Goal: Task Accomplishment & Management: Manage account settings

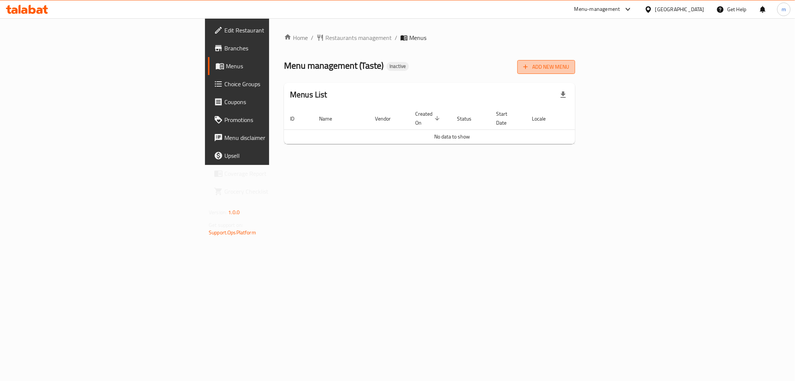
click at [569, 65] on span "Add New Menu" at bounding box center [547, 66] width 46 height 9
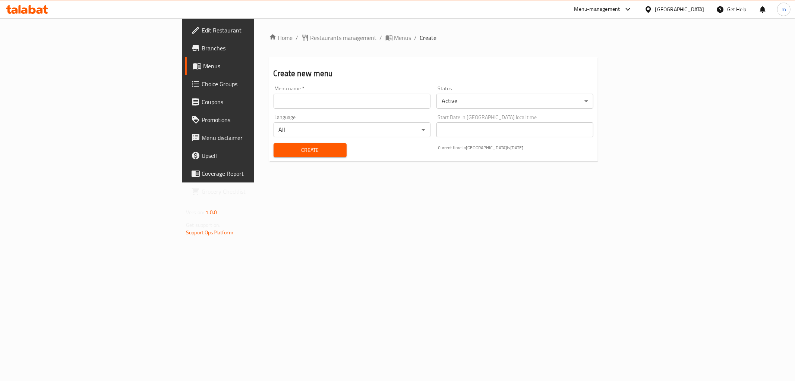
click at [274, 103] on input "text" at bounding box center [352, 101] width 157 height 15
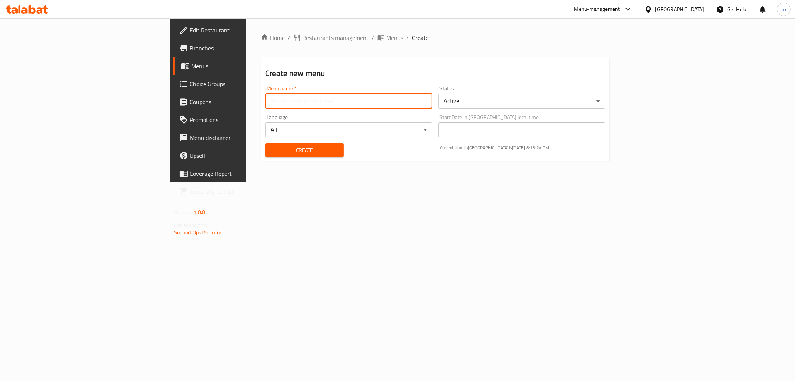
type input "[PERSON_NAME] [DATE]"
click at [271, 147] on span "Create" at bounding box center [304, 149] width 66 height 9
click at [191, 65] on span "Menus" at bounding box center [244, 66] width 106 height 9
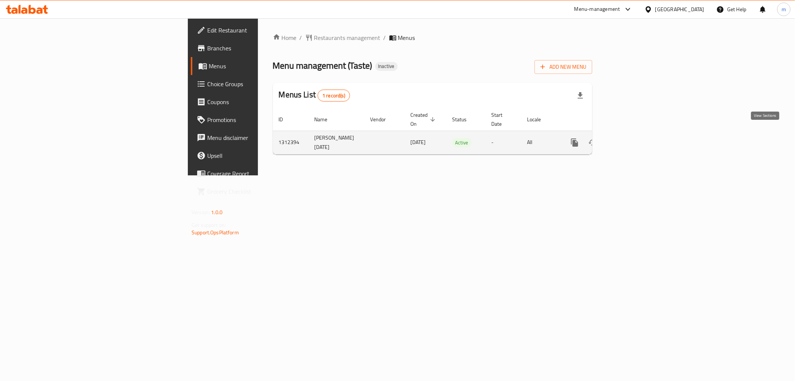
click at [638, 133] on link "enhanced table" at bounding box center [629, 142] width 18 height 18
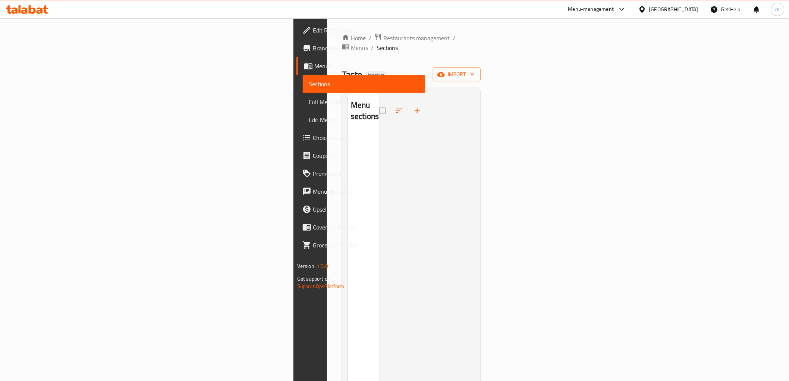
click at [475, 70] on span "import" at bounding box center [457, 74] width 36 height 9
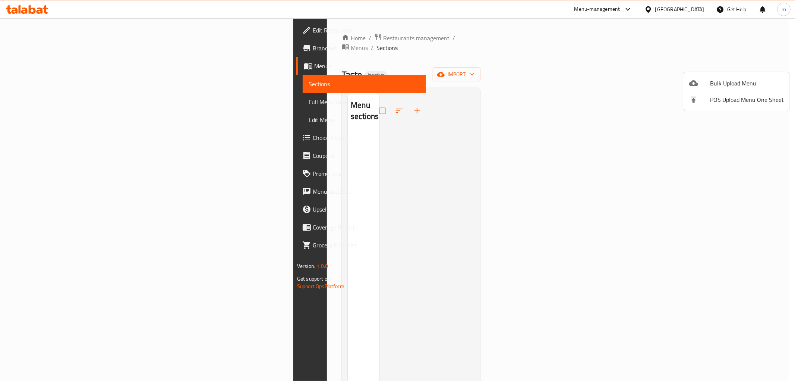
click at [711, 85] on span "Bulk Upload Menu" at bounding box center [747, 83] width 74 height 9
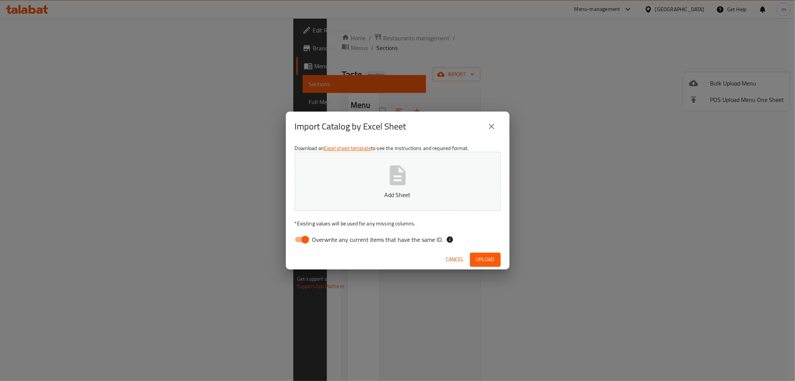
click at [298, 239] on input "Overwrite any current items that have the same ID." at bounding box center [305, 239] width 43 height 14
checkbox input "false"
click at [483, 259] on span "Upload" at bounding box center [485, 259] width 19 height 9
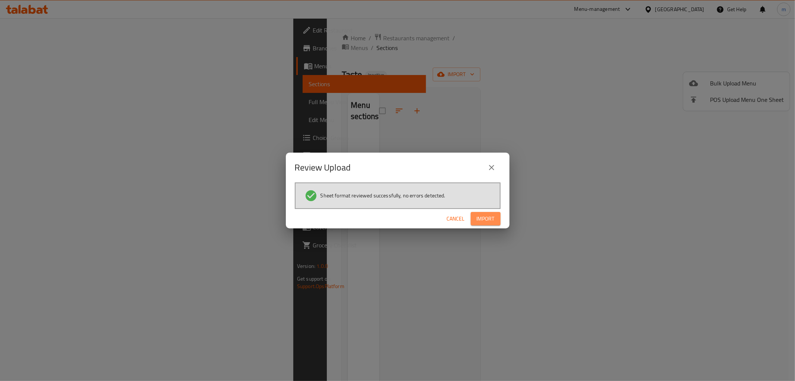
click at [484, 217] on span "Import" at bounding box center [486, 218] width 18 height 9
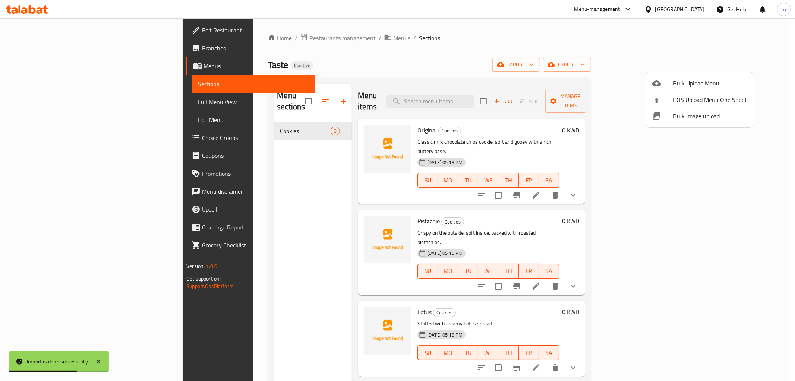
click at [610, 60] on div at bounding box center [397, 190] width 795 height 381
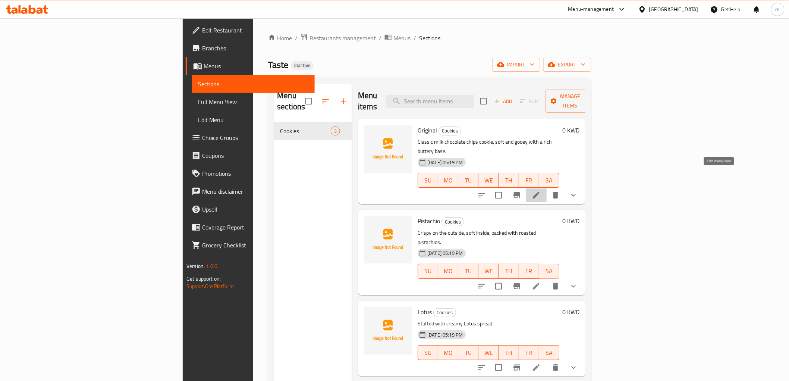
click at [541, 191] on icon at bounding box center [536, 195] width 9 height 9
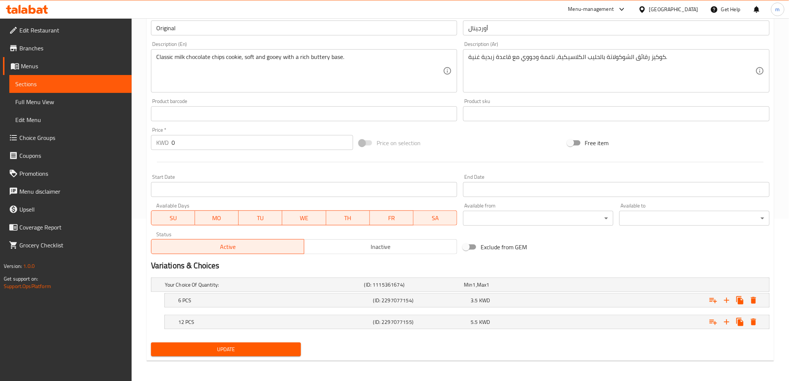
scroll to position [163, 0]
click at [71, 84] on span "Sections" at bounding box center [70, 83] width 110 height 9
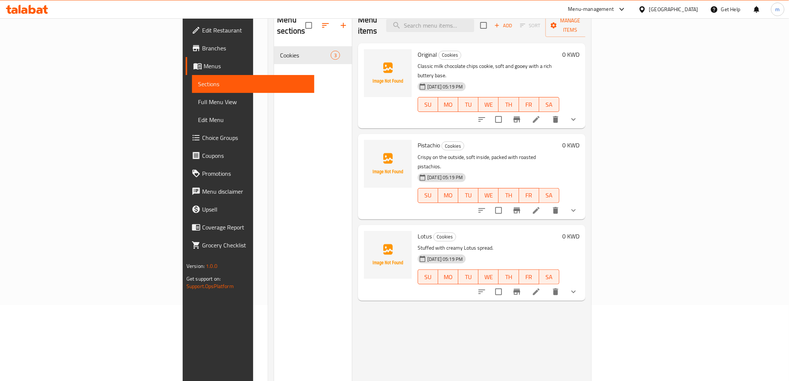
scroll to position [21, 0]
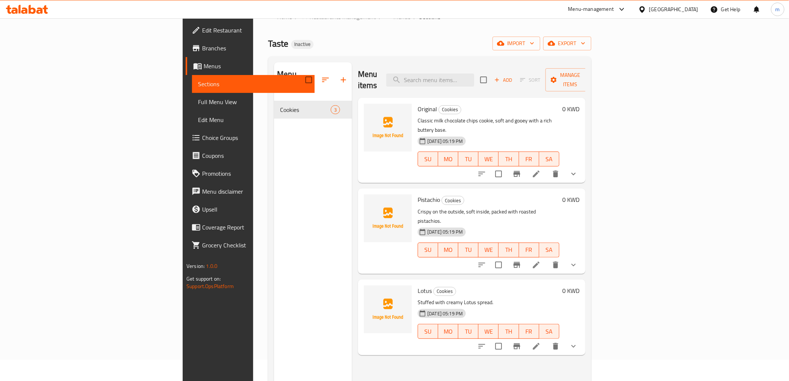
click at [540, 261] on icon at bounding box center [536, 264] width 7 height 7
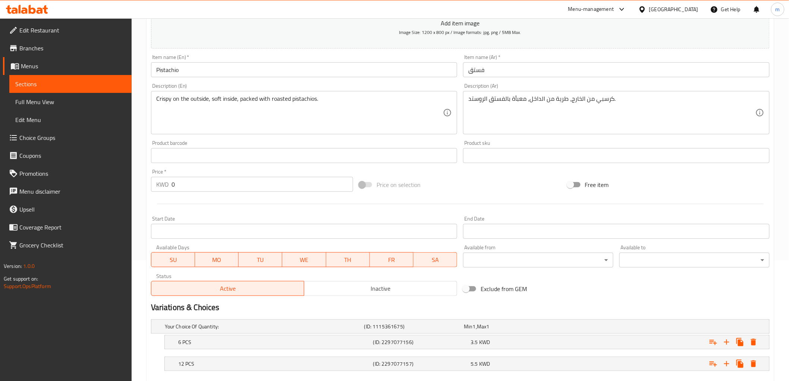
scroll to position [163, 0]
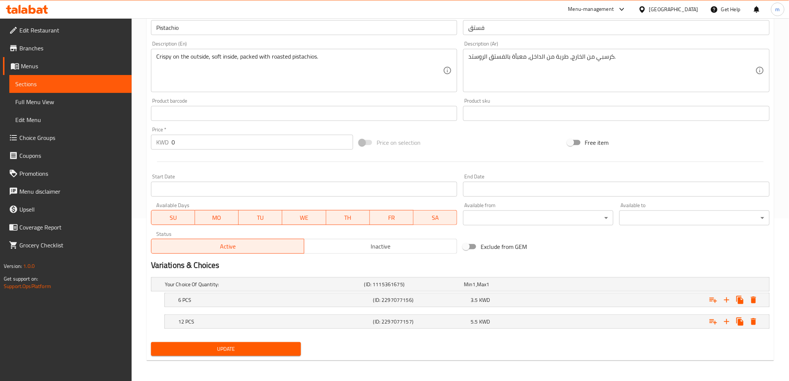
click at [59, 90] on link "Sections" at bounding box center [70, 84] width 122 height 18
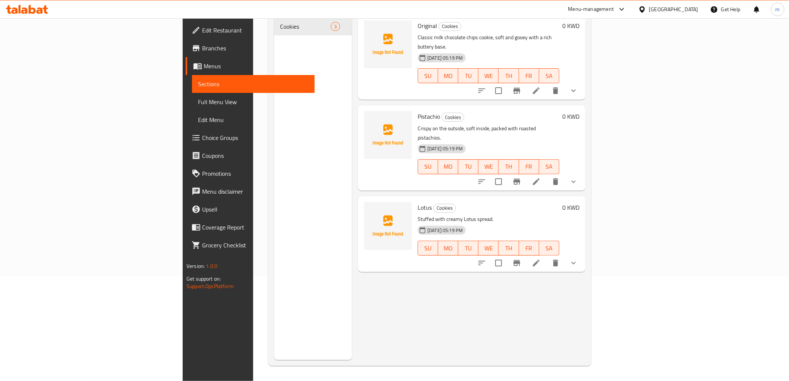
scroll to position [21, 0]
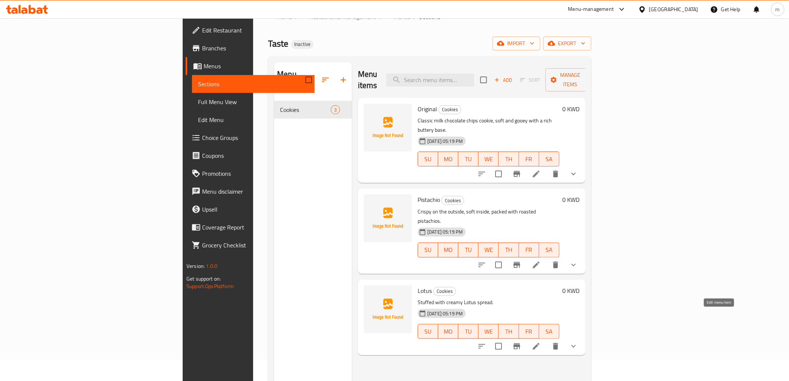
click at [541, 342] on icon at bounding box center [536, 346] width 9 height 9
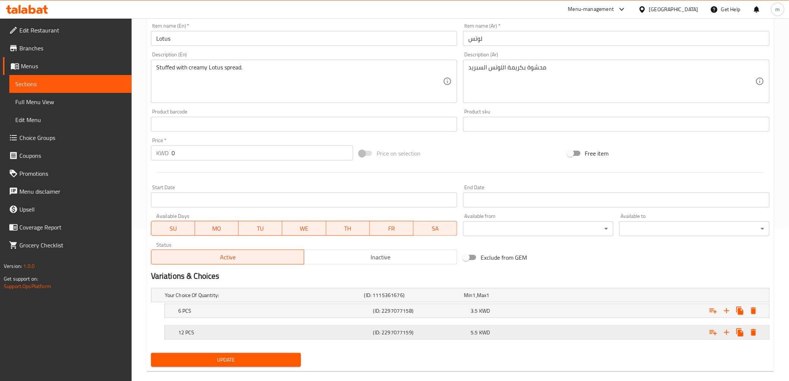
scroll to position [163, 0]
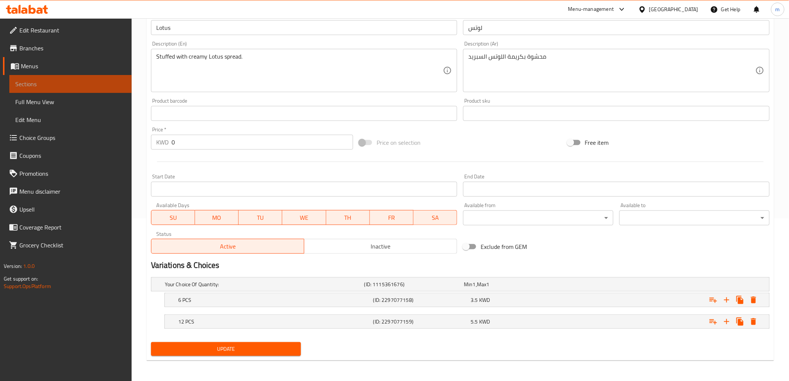
click at [74, 84] on span "Sections" at bounding box center [70, 83] width 110 height 9
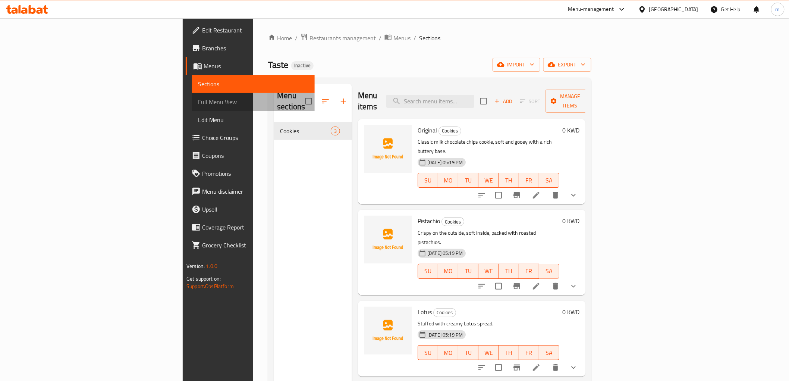
click at [198, 98] on span "Full Menu View" at bounding box center [253, 101] width 110 height 9
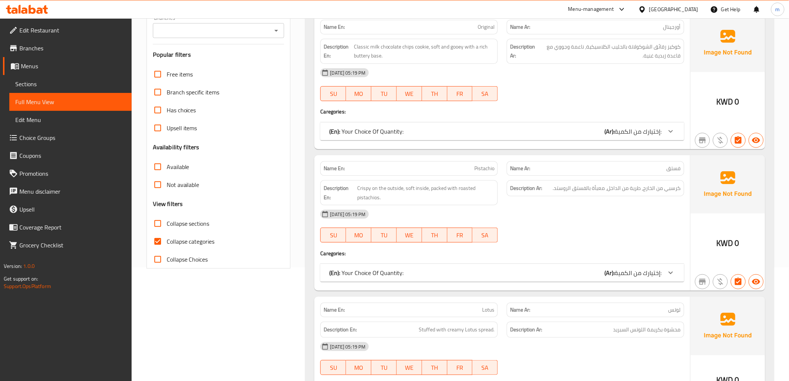
scroll to position [124, 0]
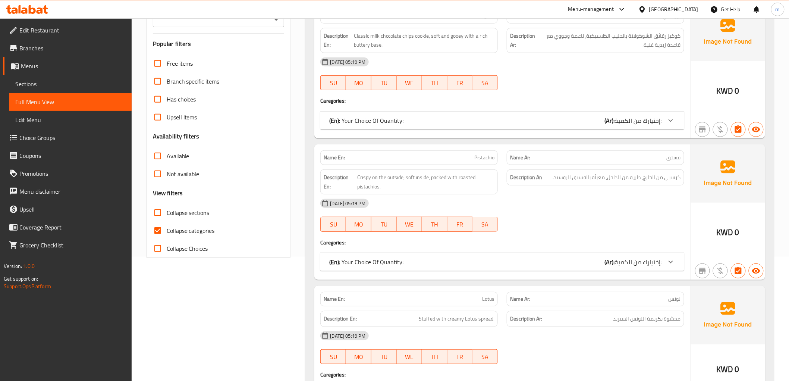
click at [169, 226] on span "Collapse categories" at bounding box center [191, 230] width 48 height 9
click at [167, 226] on input "Collapse categories" at bounding box center [158, 230] width 18 height 18
checkbox input "false"
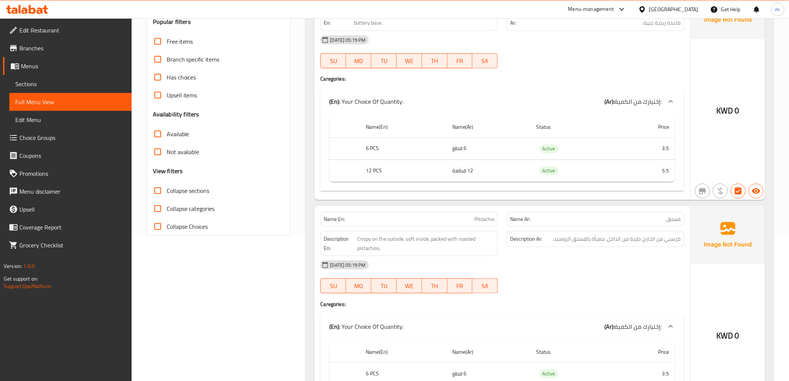
scroll to position [0, 0]
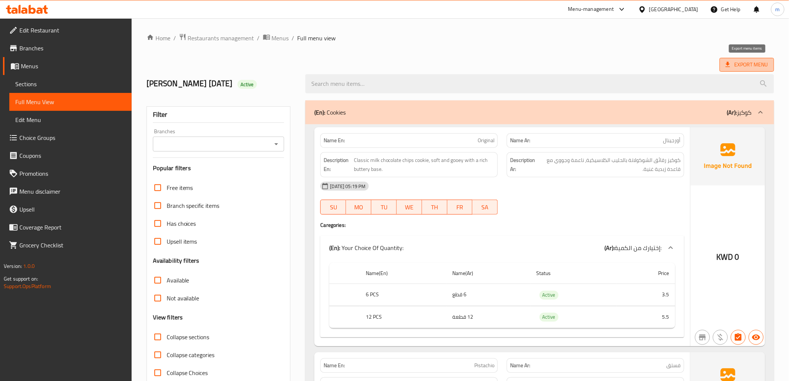
click at [753, 70] on span "Export Menu" at bounding box center [747, 65] width 54 height 14
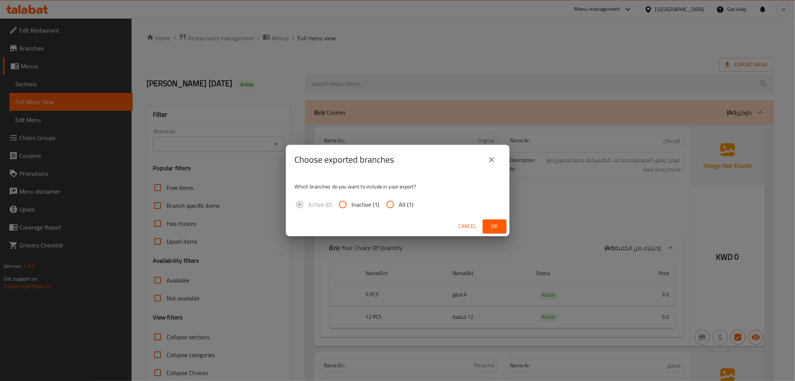
click at [390, 195] on input "All (1)" at bounding box center [390, 204] width 18 height 18
radio input "true"
click at [494, 224] on span "Ok" at bounding box center [495, 225] width 12 height 9
